Goal: Transaction & Acquisition: Subscribe to service/newsletter

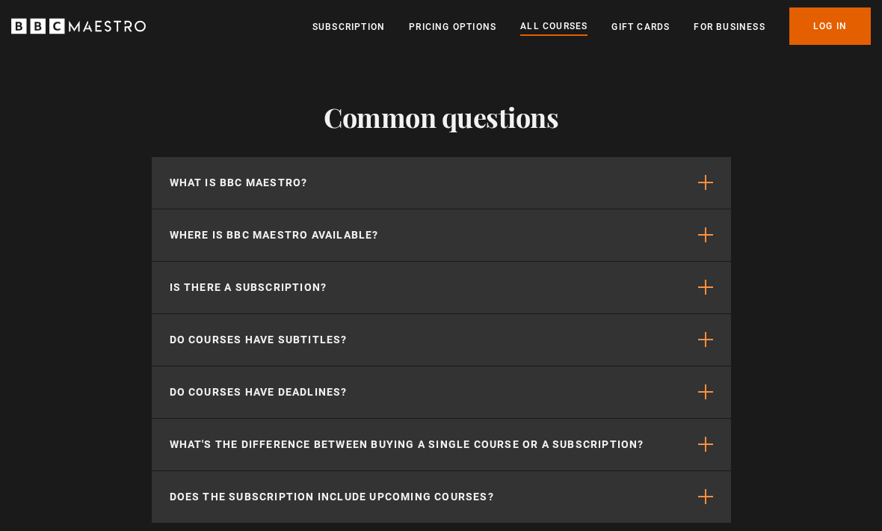
scroll to position [6672, 0]
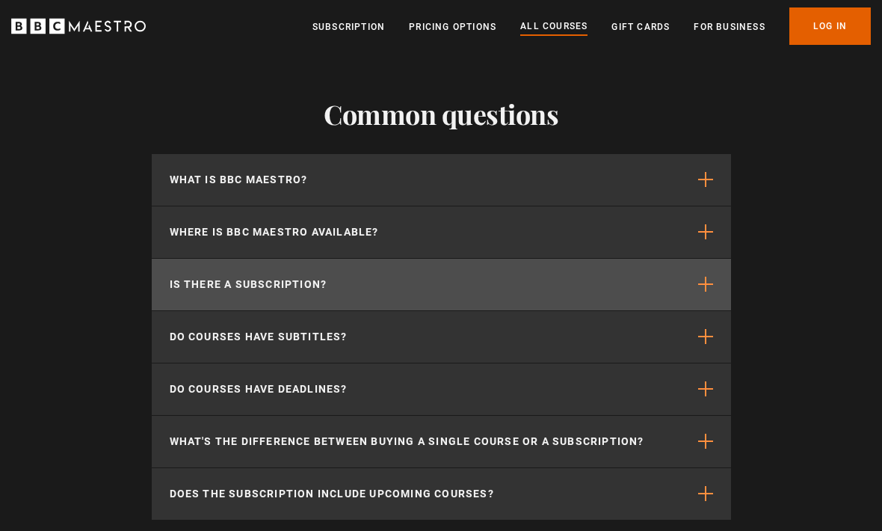
click at [706, 283] on span "button" at bounding box center [705, 284] width 15 height 15
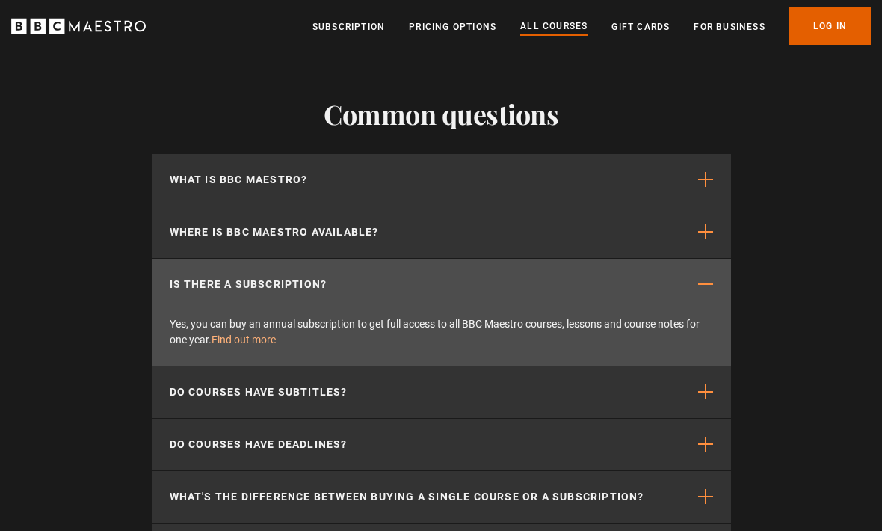
click at [230, 344] on link "Find out more" at bounding box center [244, 339] width 64 height 12
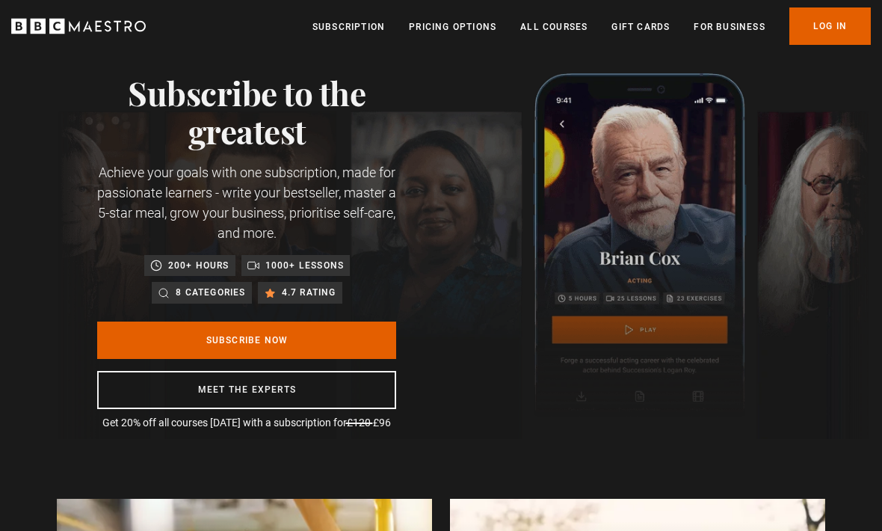
scroll to position [40, 0]
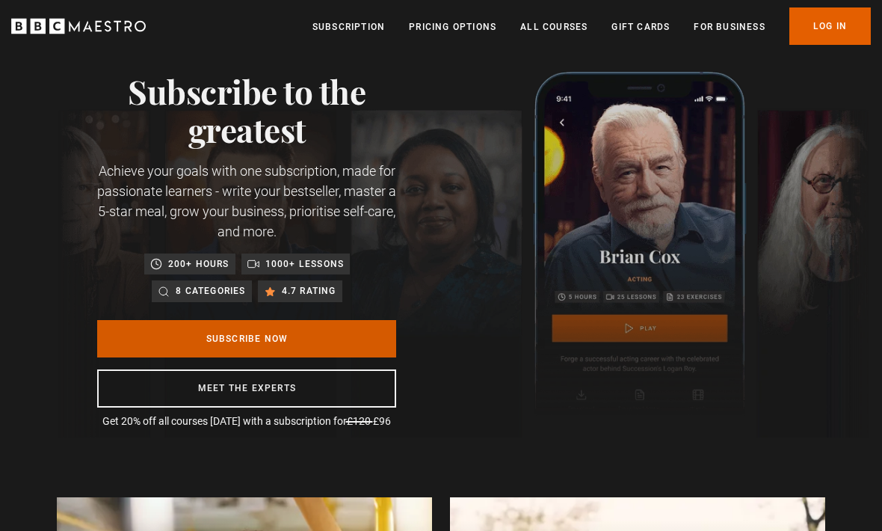
click at [163, 344] on link "Subscribe Now" at bounding box center [246, 338] width 299 height 37
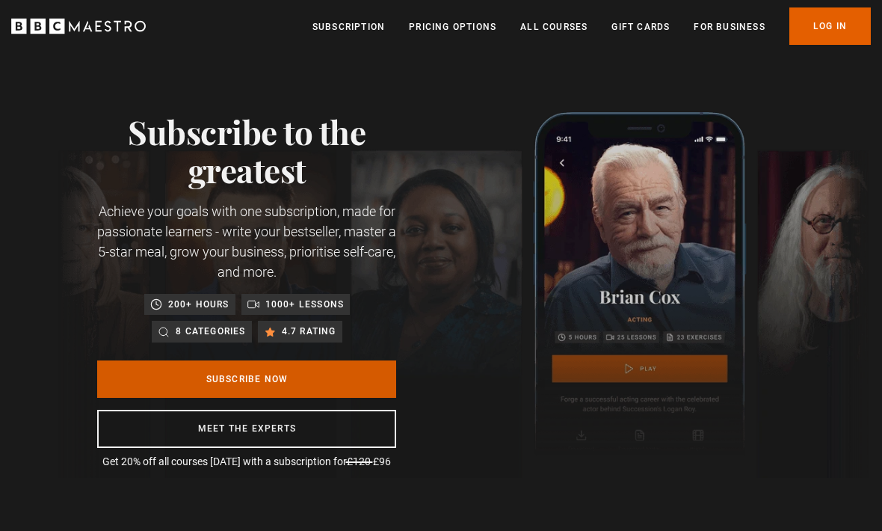
scroll to position [0, 169]
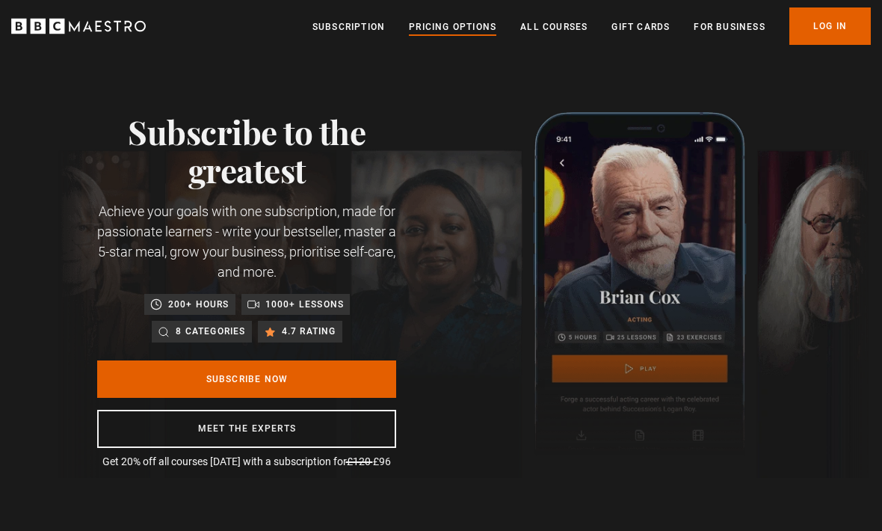
click at [459, 31] on link "Pricing Options" at bounding box center [452, 26] width 87 height 15
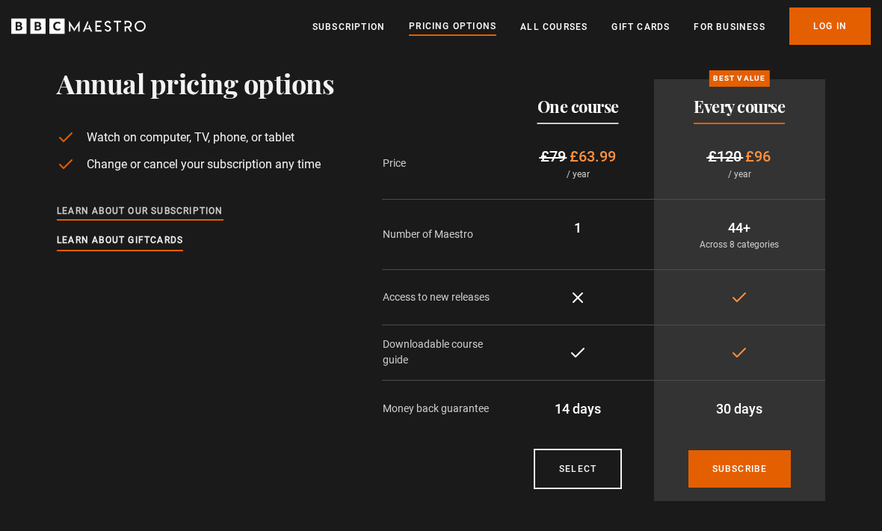
scroll to position [45, 0]
click at [108, 210] on link "Learn about our subscription" at bounding box center [140, 211] width 167 height 16
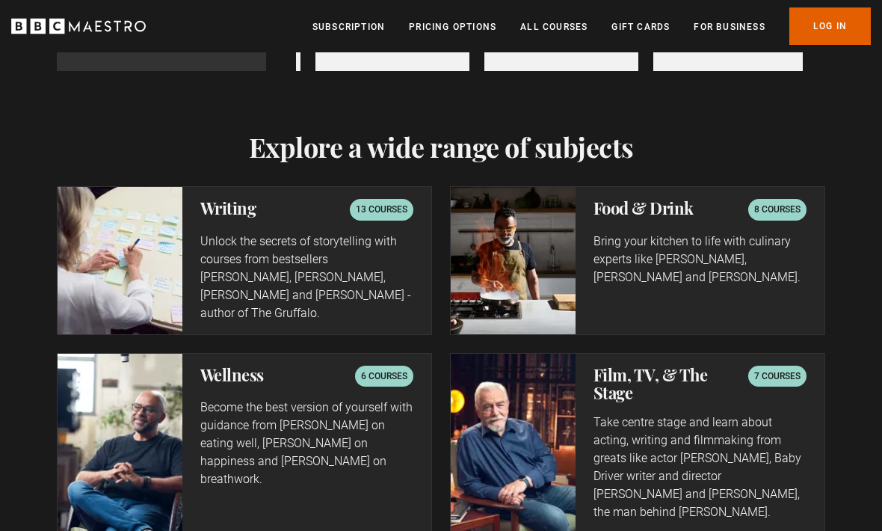
scroll to position [0, 845]
click at [368, 203] on p "13 courses" at bounding box center [382, 210] width 52 height 15
click at [111, 259] on img at bounding box center [120, 261] width 125 height 146
click at [376, 203] on p "13 courses" at bounding box center [382, 210] width 52 height 15
click at [275, 251] on p "Unlock the secrets of storytelling with courses from bestsellers Ken Follett, J…" at bounding box center [306, 278] width 213 height 90
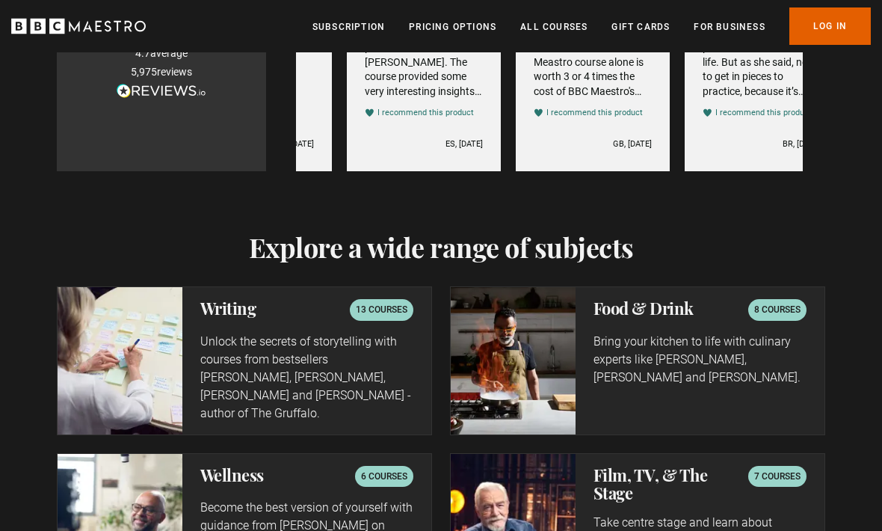
scroll to position [0, 1013]
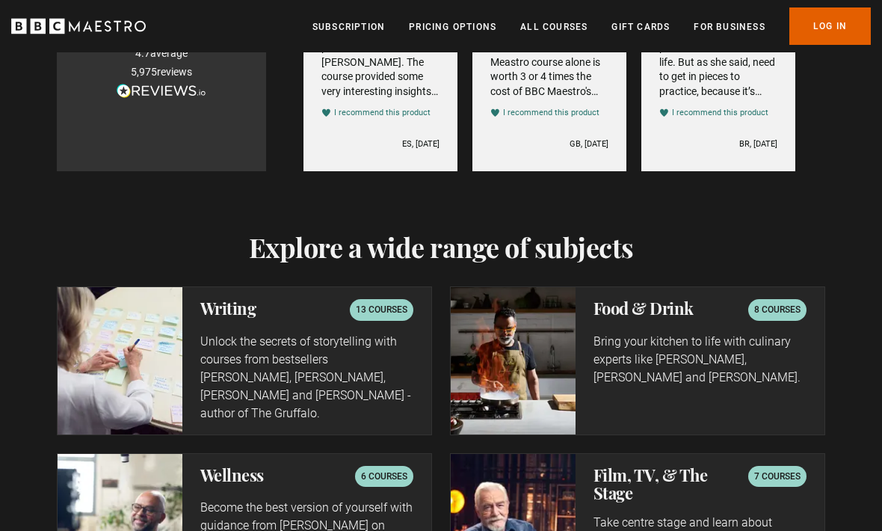
click at [217, 302] on h2 "Writing" at bounding box center [228, 308] width 56 height 18
click at [220, 349] on p "Unlock the secrets of storytelling with courses from bestsellers Ken Follett, J…" at bounding box center [306, 378] width 213 height 90
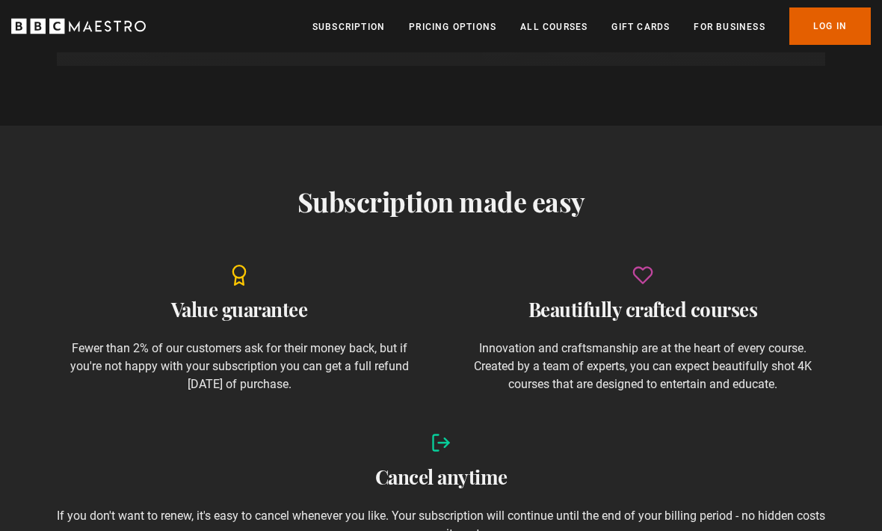
scroll to position [1393, 0]
click at [349, 43] on ul "Subscription Pricing Options All Courses Gift Cards For business Already have a…" at bounding box center [591, 25] width 558 height 37
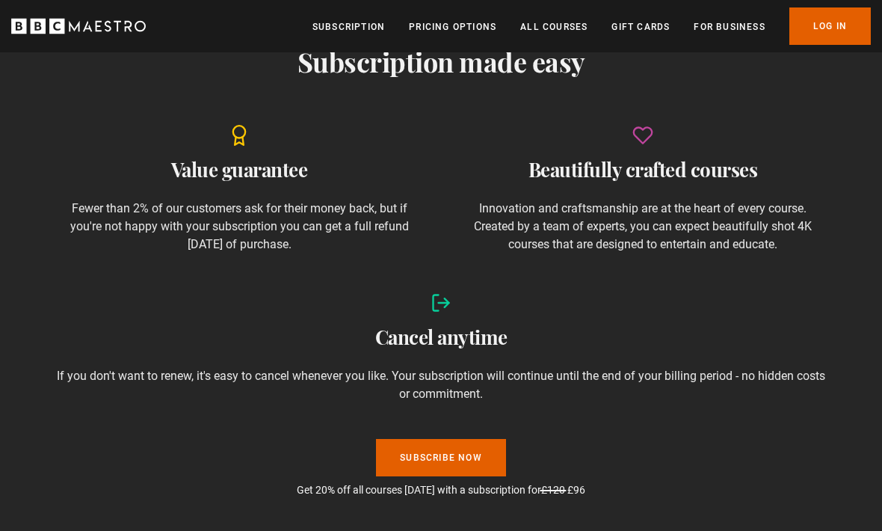
scroll to position [1541, 0]
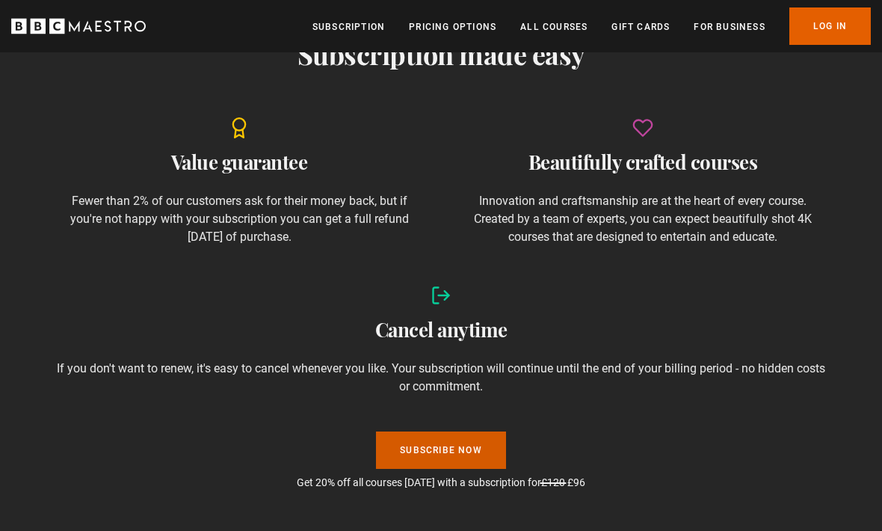
click at [437, 454] on link "Subscribe Now" at bounding box center [441, 449] width 130 height 37
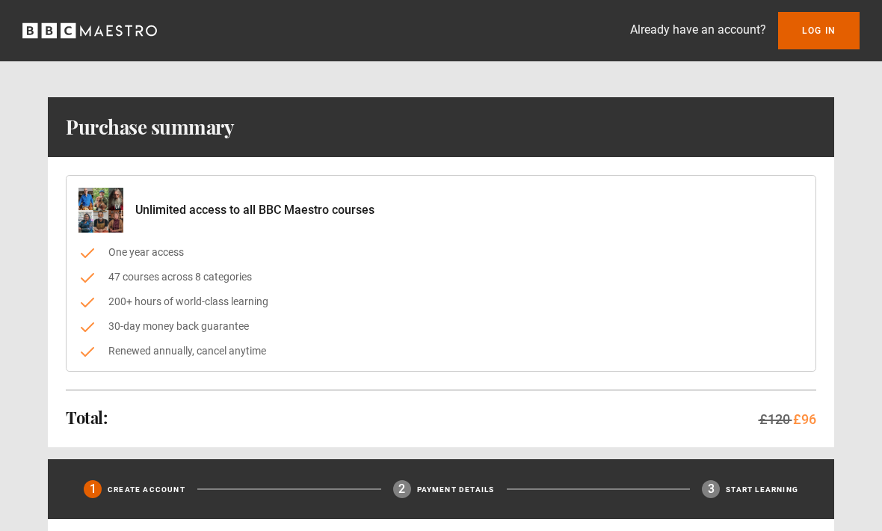
click at [41, 39] on icon "BBC Maestro" at bounding box center [89, 30] width 135 height 22
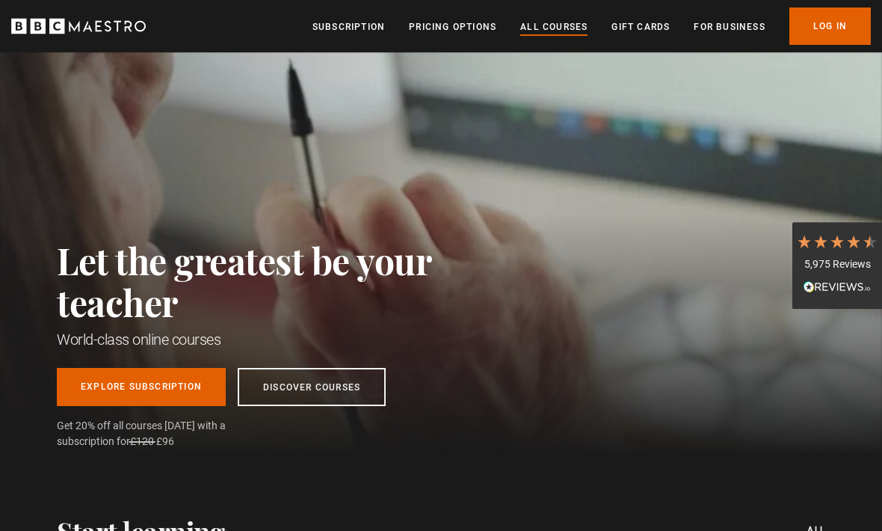
click at [555, 29] on link "All Courses" at bounding box center [553, 26] width 67 height 15
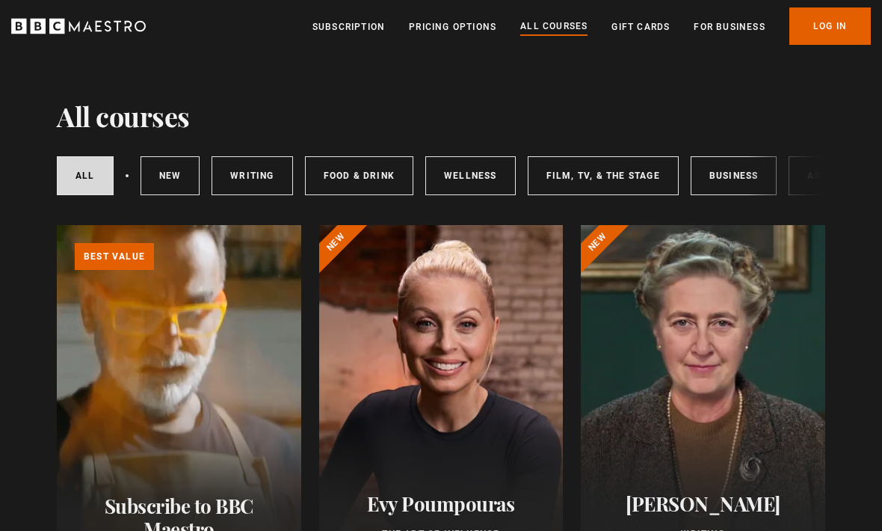
scroll to position [37, 0]
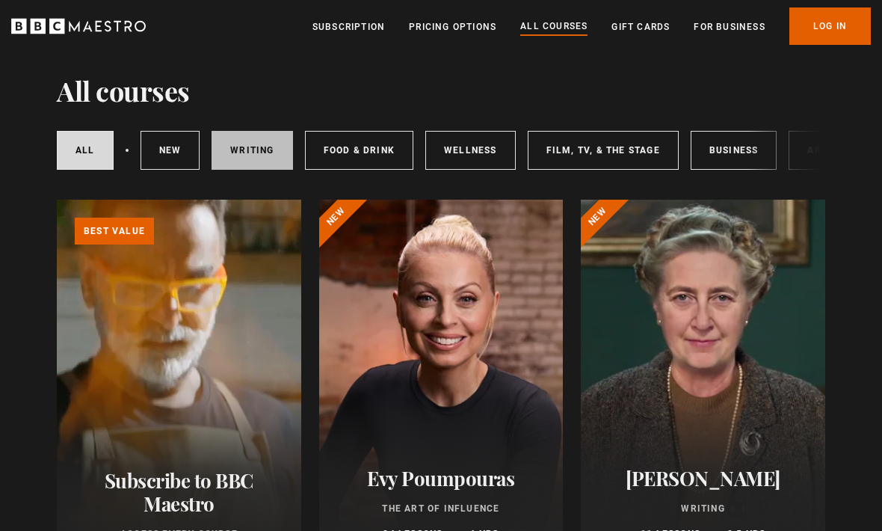
click at [245, 156] on link "Writing" at bounding box center [252, 150] width 81 height 39
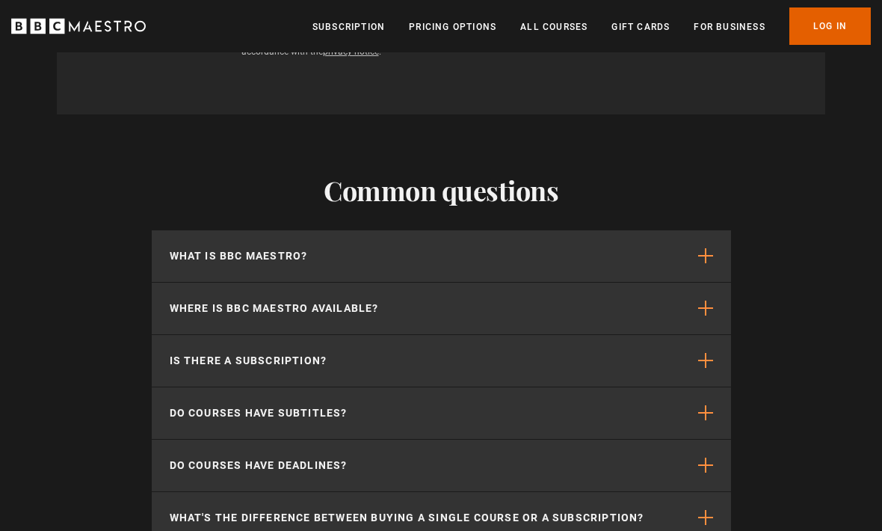
scroll to position [2474, 0]
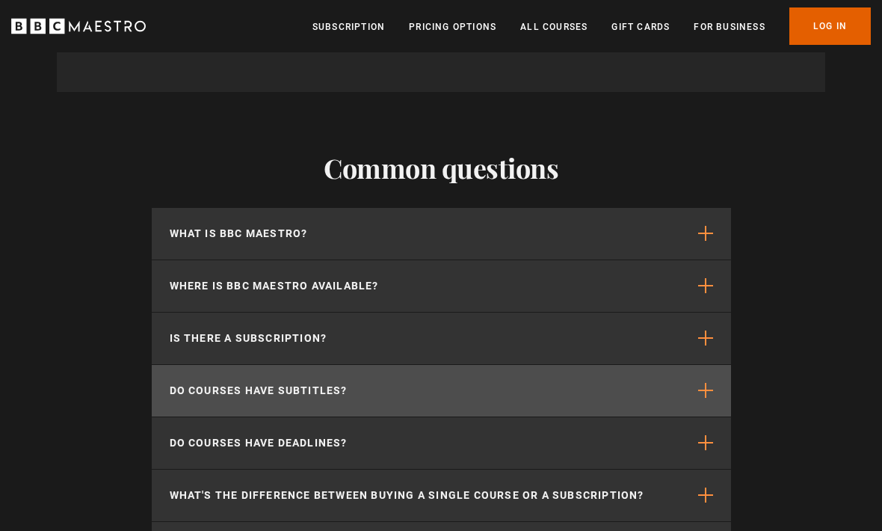
click at [709, 383] on span "button" at bounding box center [705, 390] width 15 height 15
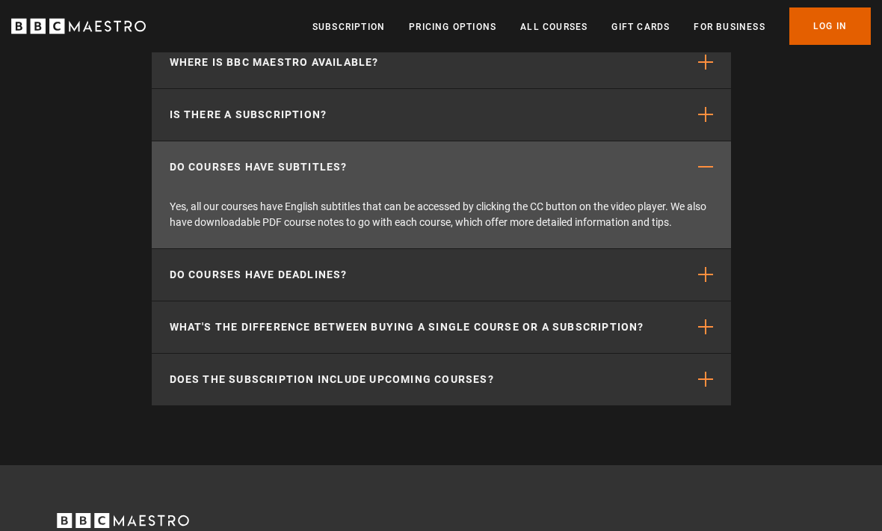
scroll to position [2699, 0]
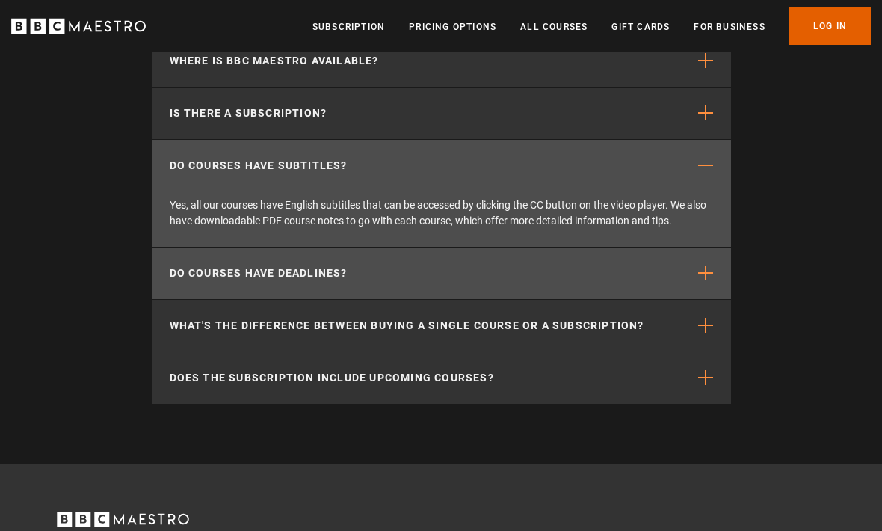
click at [709, 272] on span "button" at bounding box center [705, 273] width 15 height 15
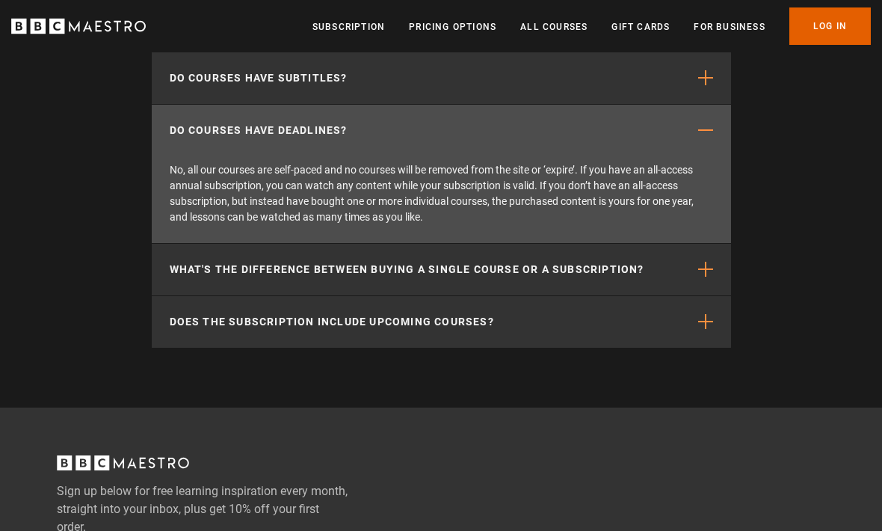
scroll to position [2787, 0]
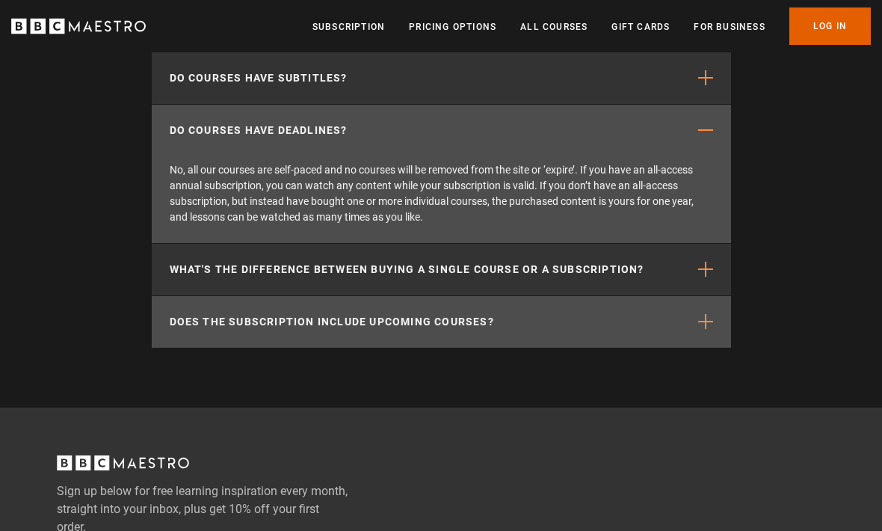
click at [712, 321] on span "button" at bounding box center [705, 321] width 15 height 15
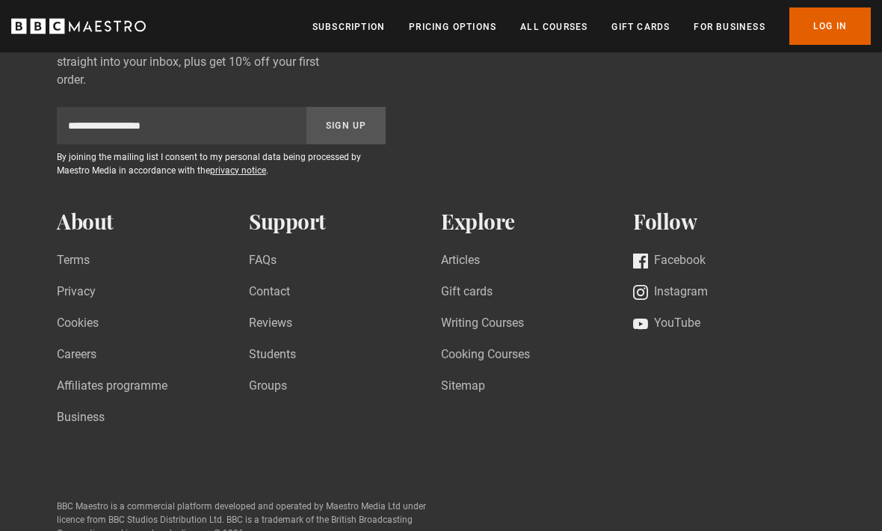
scroll to position [3220, 0]
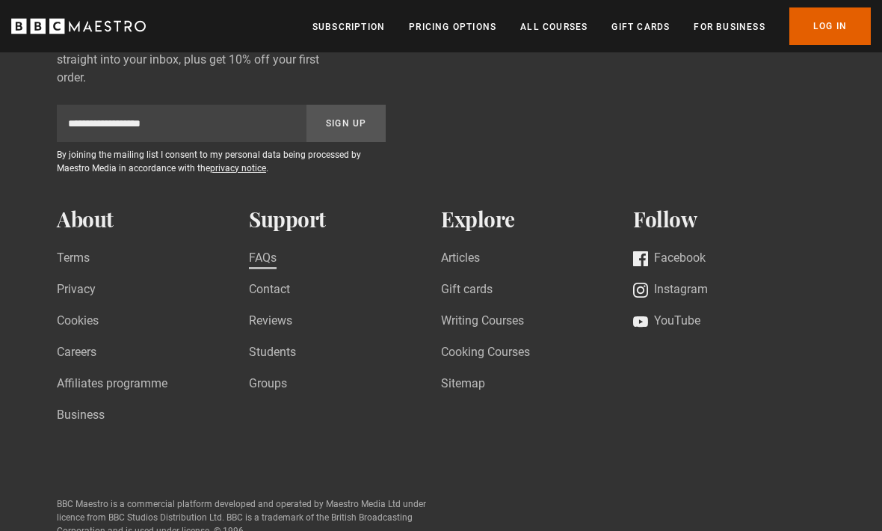
click at [259, 265] on link "FAQs" at bounding box center [263, 260] width 28 height 20
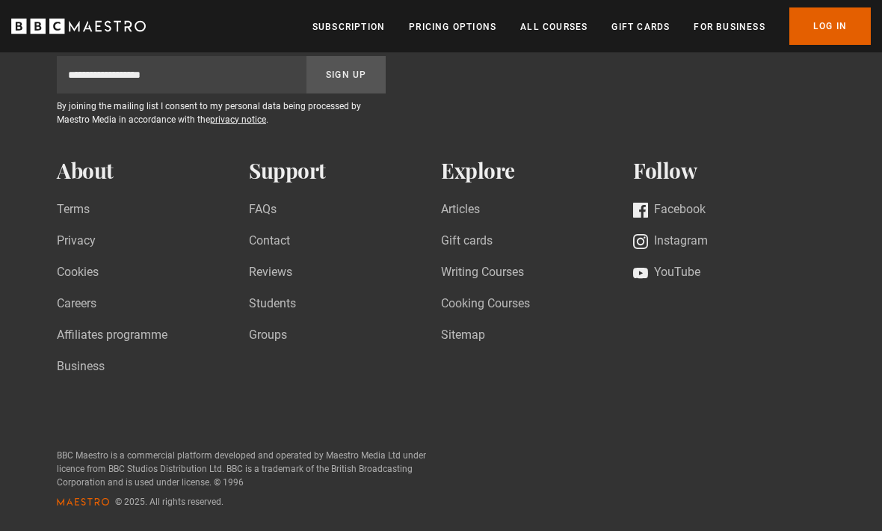
click at [553, 13] on ul "Subscription Pricing Options All Courses Gift Cards For business Already have a…" at bounding box center [591, 25] width 558 height 37
click at [564, 25] on link "All Courses" at bounding box center [553, 26] width 67 height 15
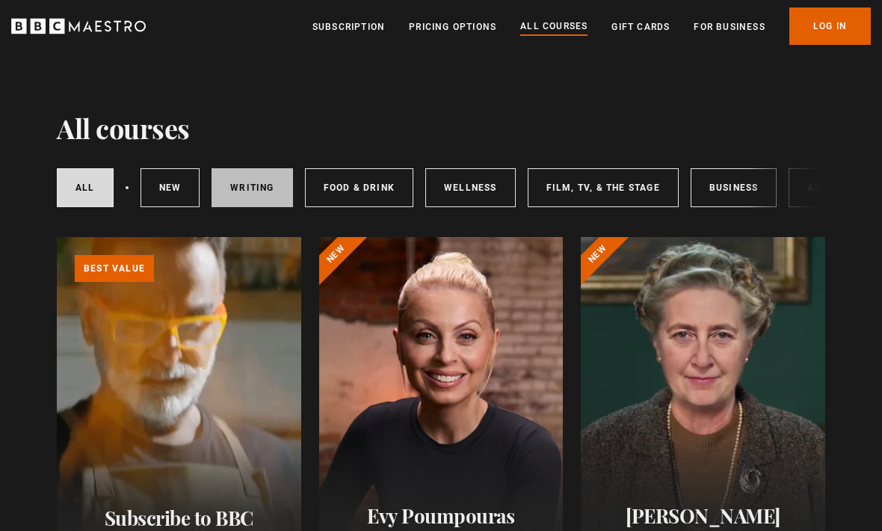
click at [250, 200] on link "Writing" at bounding box center [252, 187] width 81 height 39
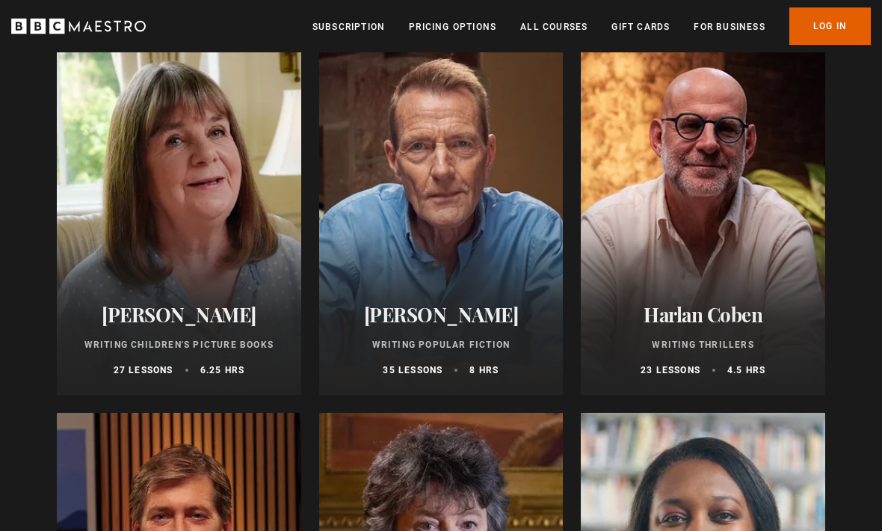
scroll to position [954, 0]
click at [416, 271] on div at bounding box center [441, 215] width 244 height 359
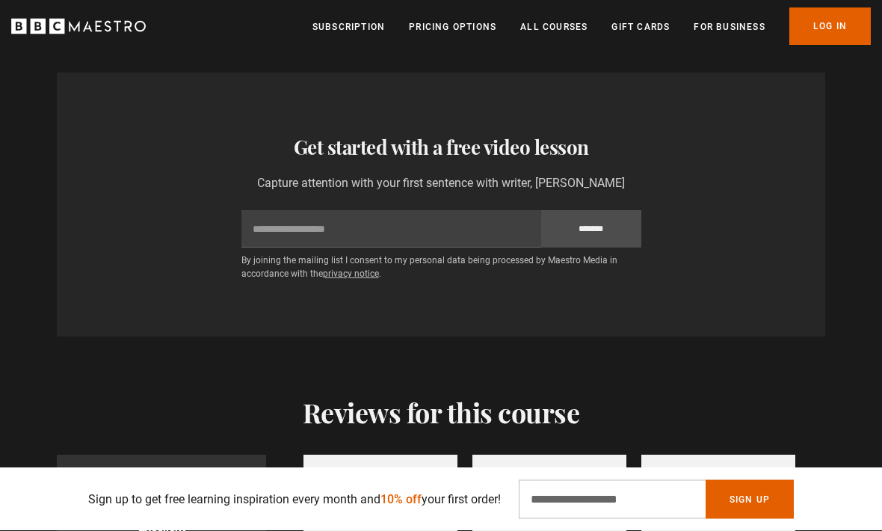
scroll to position [2379, 0]
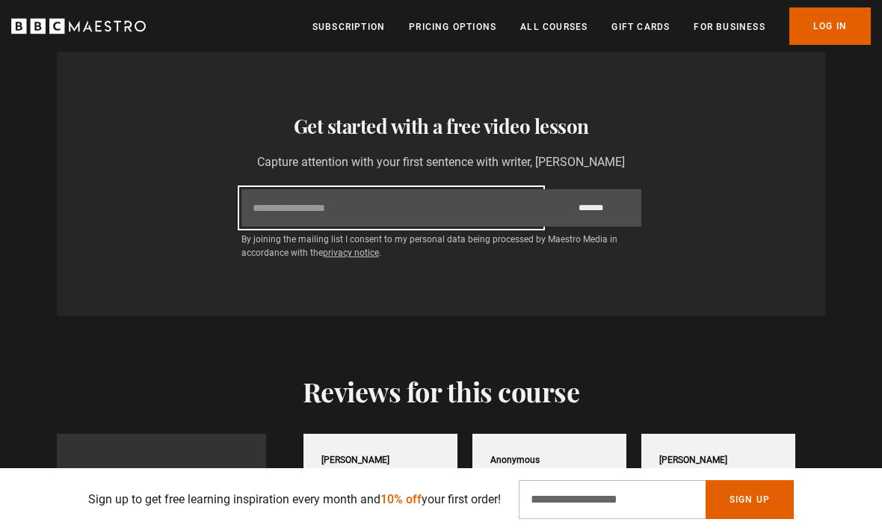
click at [296, 200] on input "Email" at bounding box center [391, 207] width 300 height 37
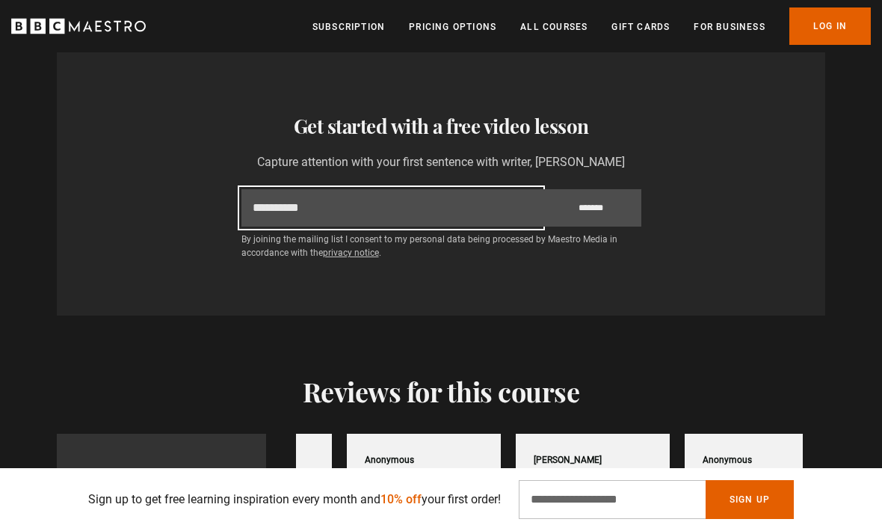
scroll to position [0, 507]
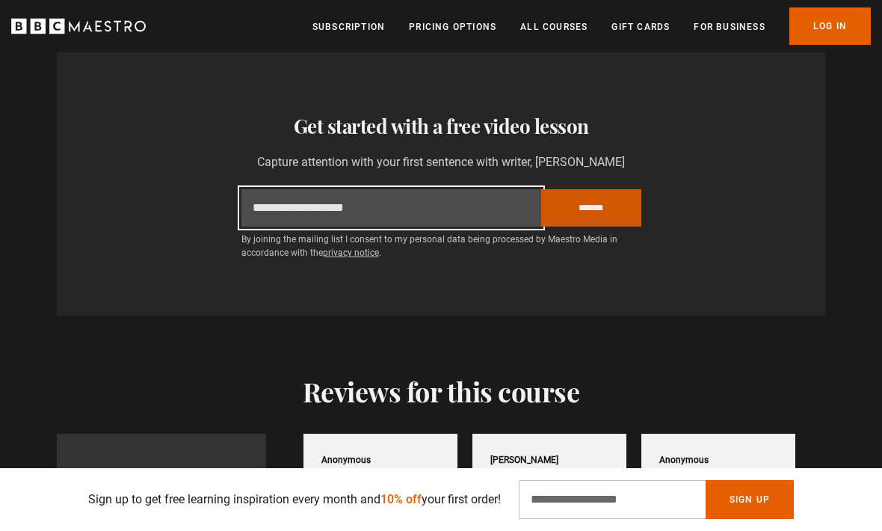
type input "**********"
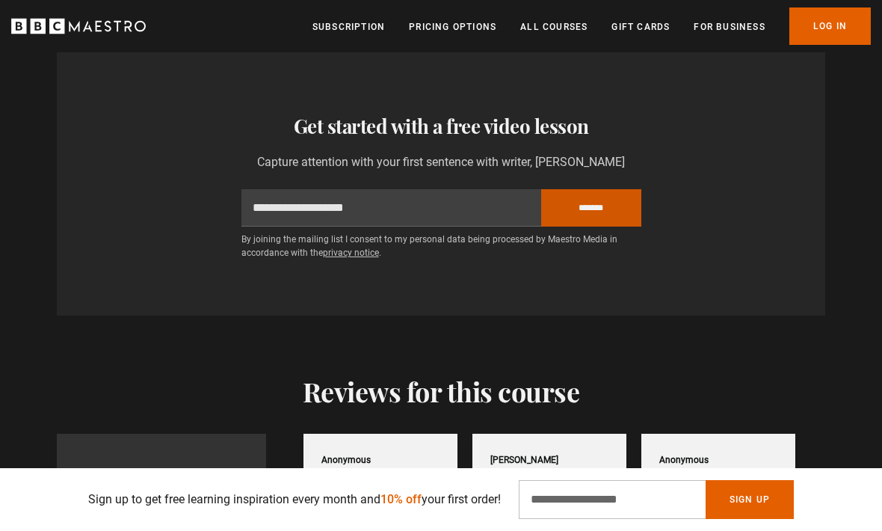
click at [589, 206] on input "*******" at bounding box center [591, 207] width 100 height 37
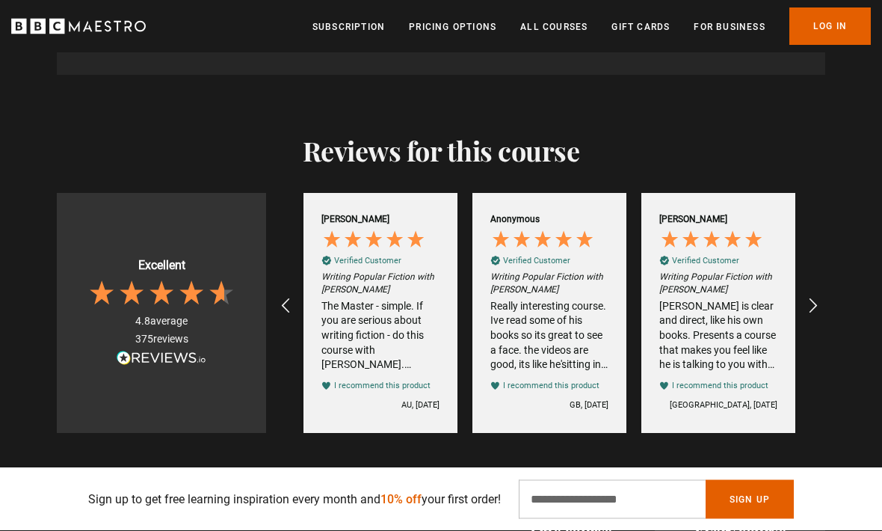
scroll to position [2531, 0]
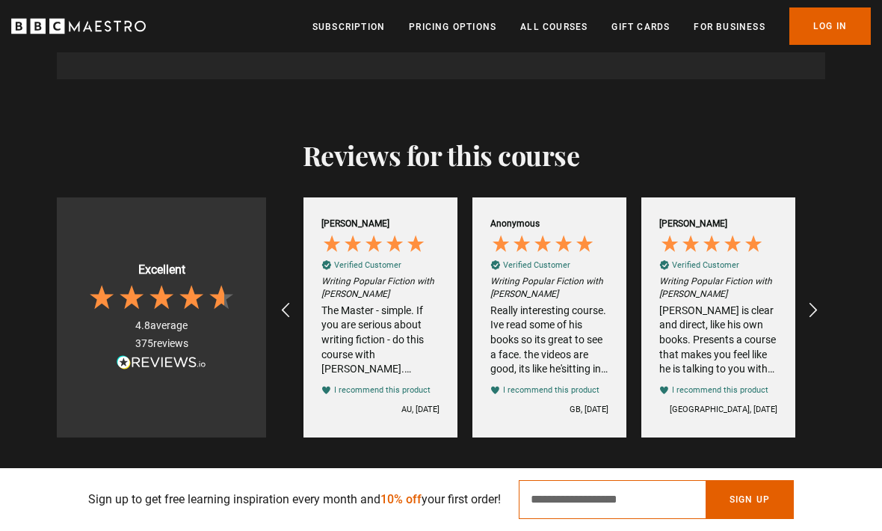
click at [564, 496] on input "Email Address" at bounding box center [612, 499] width 187 height 39
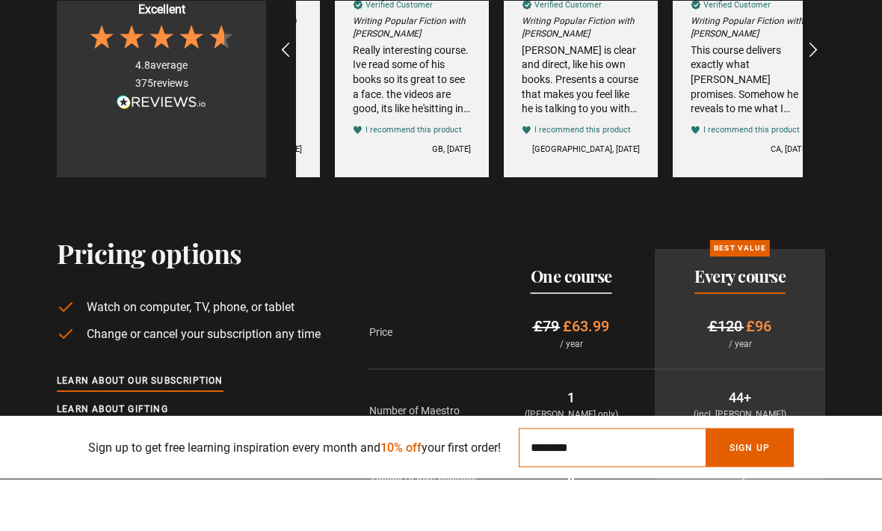
scroll to position [0, 845]
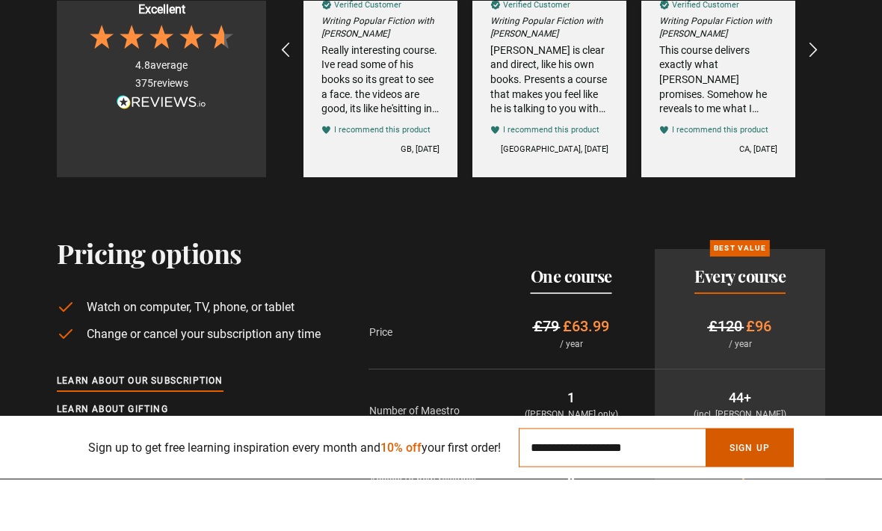
type input "**********"
click at [749, 480] on button "Sign Up" at bounding box center [750, 499] width 88 height 39
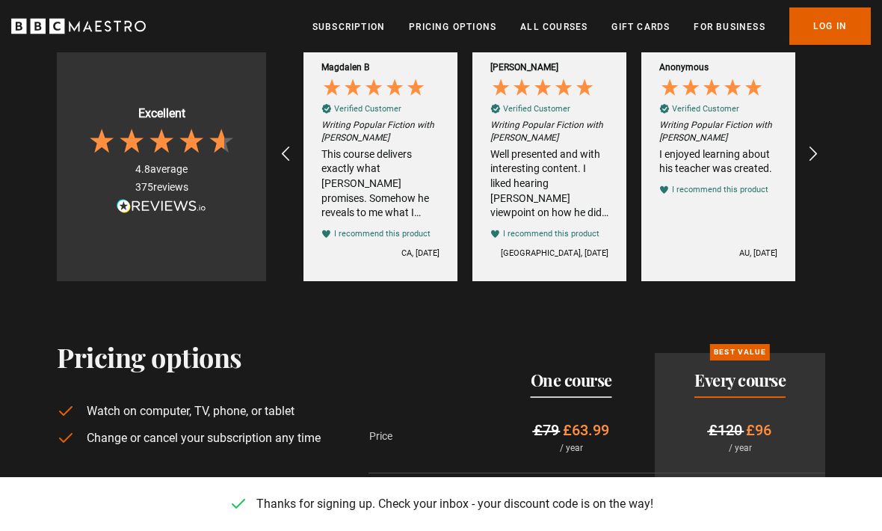
scroll to position [2690, 0]
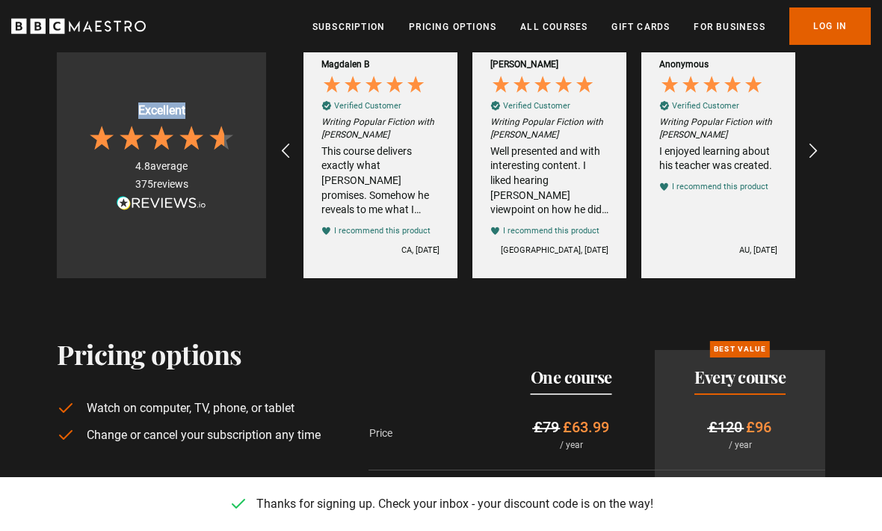
click at [42, 309] on div "Pricing options Watch on computer, TV, phone, or tablet Change or cancel your s…" at bounding box center [441, 537] width 882 height 519
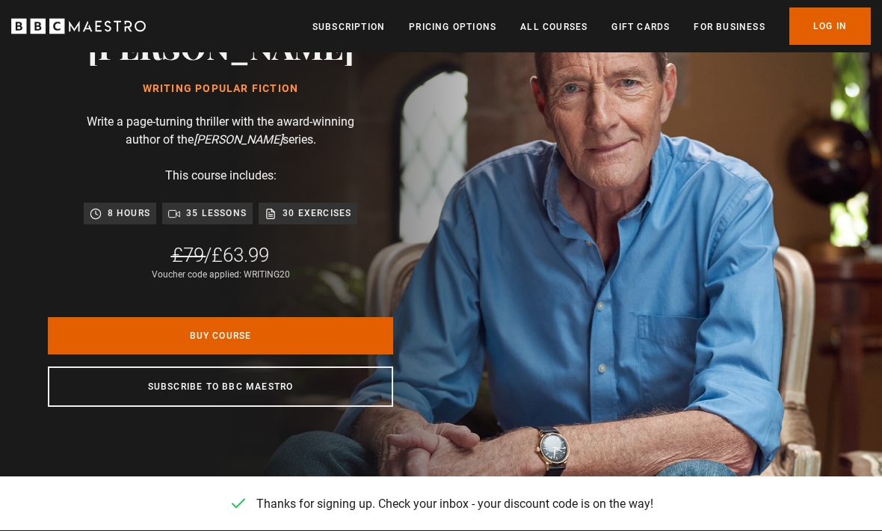
scroll to position [0, 0]
